Goal: Task Accomplishment & Management: Understand process/instructions

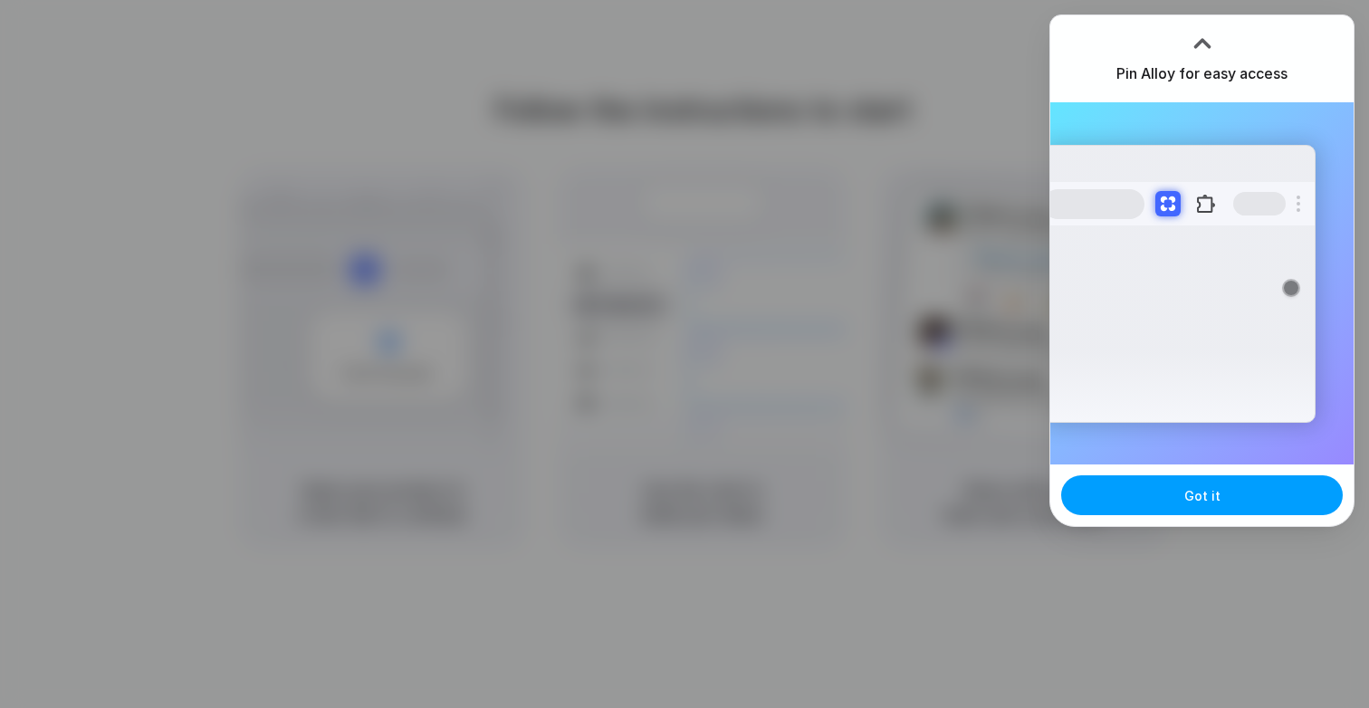
click at [1176, 497] on button "Got it" at bounding box center [1203, 496] width 282 height 40
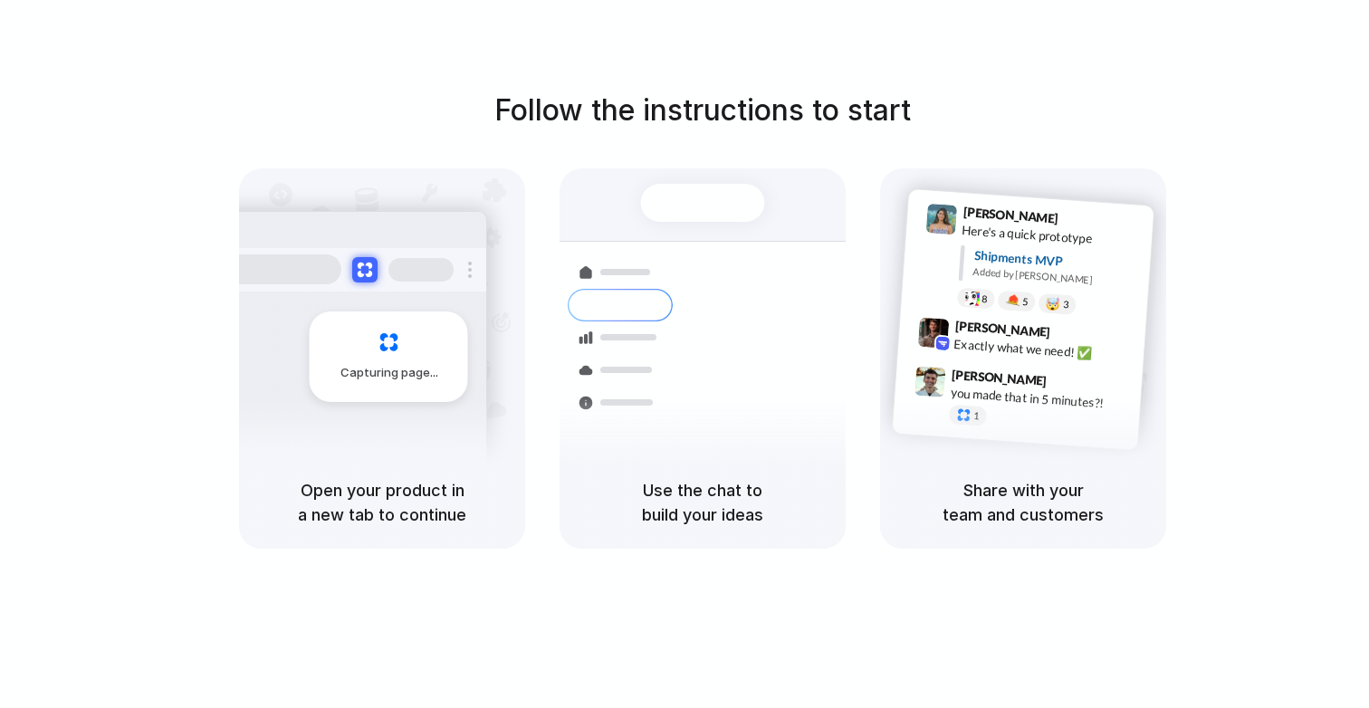
click at [1275, 201] on div "Follow the instructions to start Capturing page Open your product in a new tab …" at bounding box center [702, 319] width 1369 height 460
click at [709, 256] on div "Container from [GEOGRAPHIC_DATA] 40ft • ETA [DATE] • In transit Express deliver…" at bounding box center [769, 369] width 192 height 254
click at [694, 210] on div at bounding box center [703, 203] width 124 height 38
click at [685, 354] on div at bounding box center [685, 354] width 0 height 0
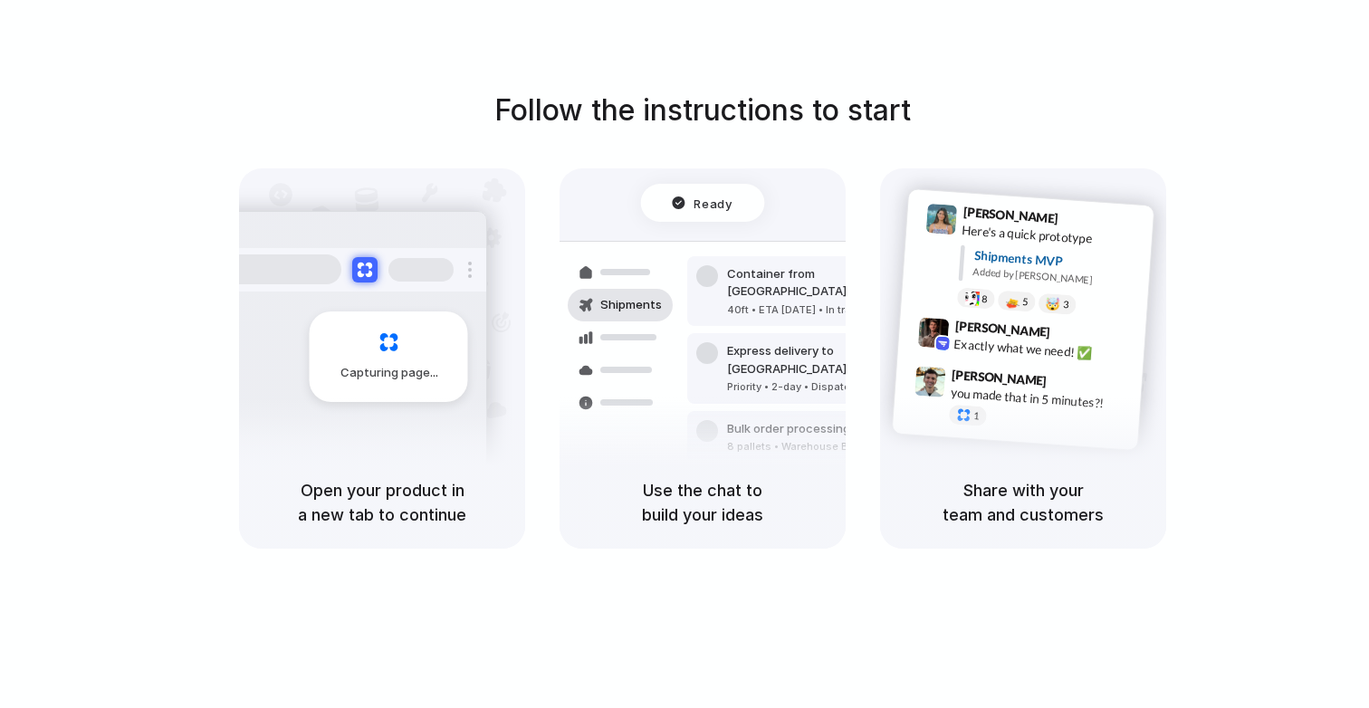
click at [685, 354] on div at bounding box center [685, 354] width 0 height 0
